Goal: Check status: Check status

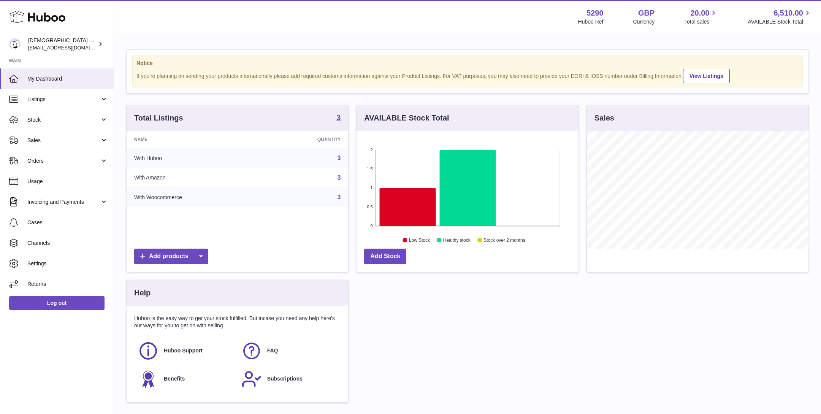
scroll to position [118, 222]
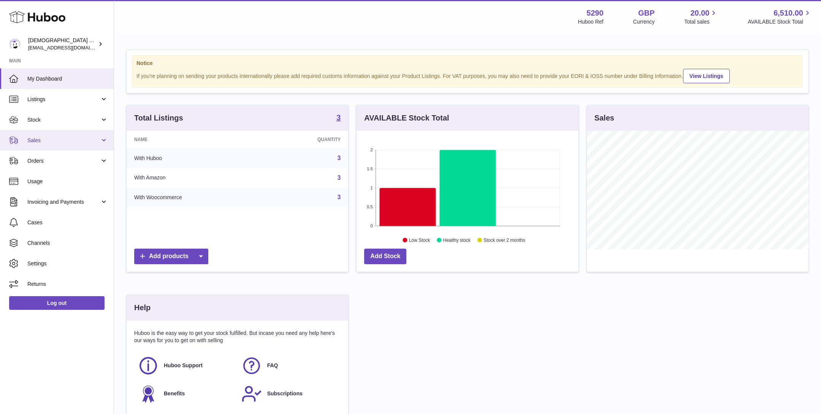
click at [41, 142] on span "Sales" at bounding box center [63, 140] width 73 height 7
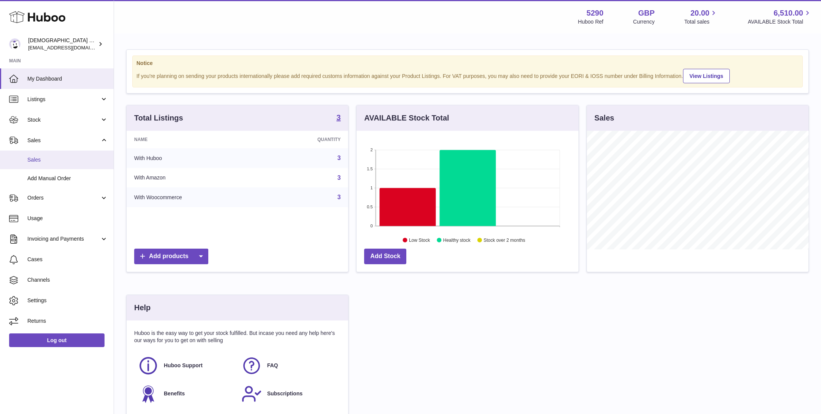
click at [41, 151] on link "Sales" at bounding box center [57, 159] width 114 height 19
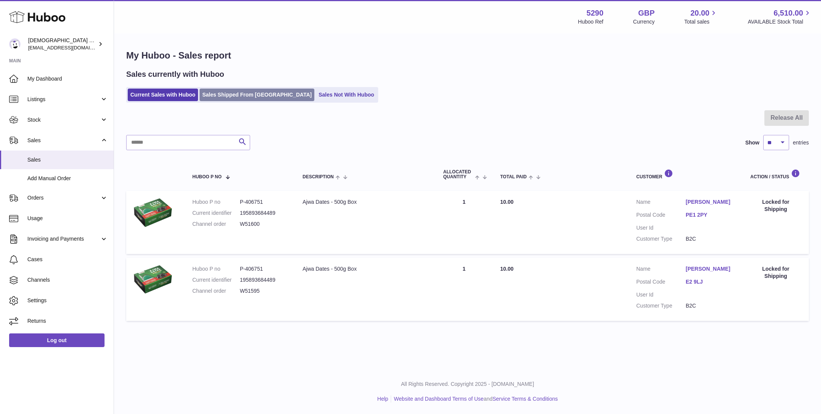
click at [228, 94] on link "Sales Shipped From [GEOGRAPHIC_DATA]" at bounding box center [256, 95] width 115 height 13
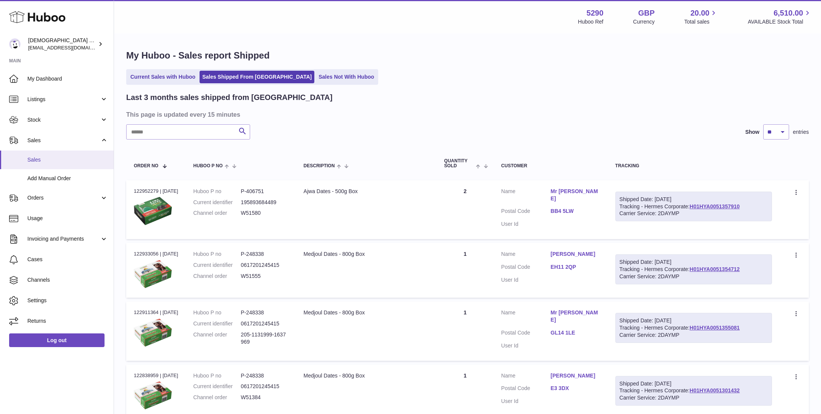
click at [65, 154] on link "Sales" at bounding box center [57, 159] width 114 height 19
